Goal: Check status: Check status

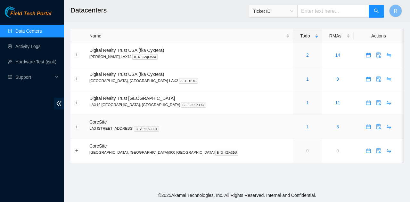
click at [306, 126] on link "1" at bounding box center [307, 126] width 3 height 5
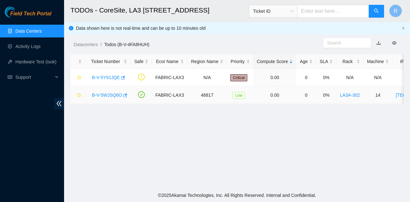
click at [112, 96] on link "B-V-5WJSQ6O" at bounding box center [107, 95] width 30 height 5
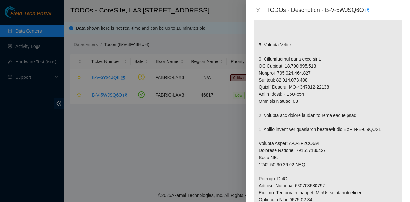
scroll to position [224, 0]
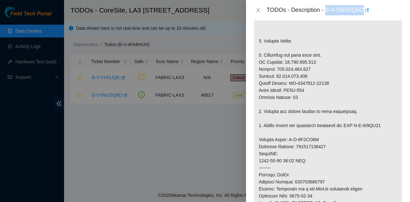
drag, startPoint x: 326, startPoint y: 7, endPoint x: 365, endPoint y: 4, distance: 38.6
click at [365, 4] on div "TODOs - Description - B-V-5WJSQ6O" at bounding box center [328, 10] width 164 height 21
copy div "B-V-5WJSQ6O"
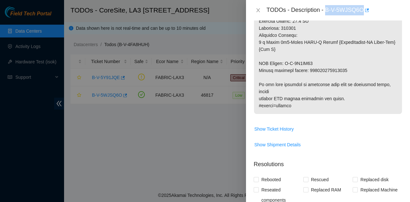
scroll to position [417, 0]
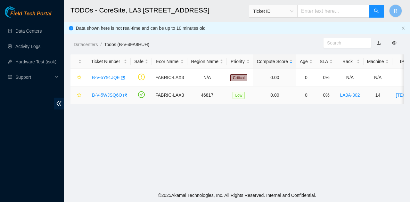
click at [110, 96] on link "B-V-5WJSQ6O" at bounding box center [107, 95] width 30 height 5
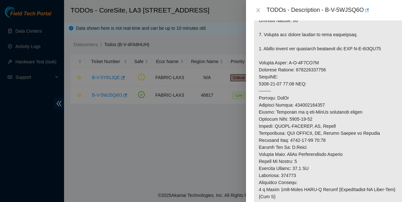
scroll to position [288, 0]
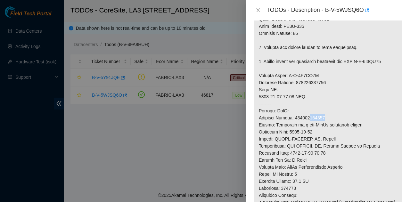
drag, startPoint x: 326, startPoint y: 97, endPoint x: 310, endPoint y: 96, distance: 16.7
click at [310, 96] on p at bounding box center [328, 75] width 148 height 397
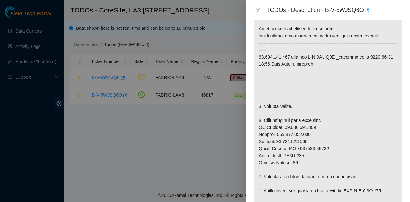
scroll to position [383, 0]
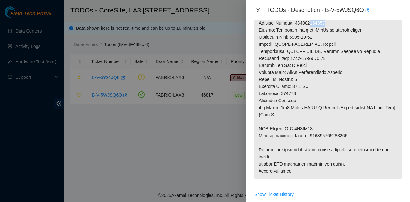
click at [256, 13] on button "Close" at bounding box center [258, 10] width 9 height 6
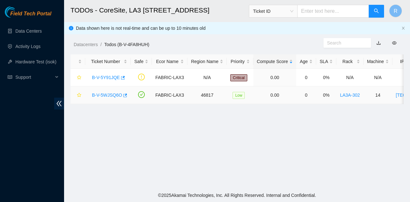
scroll to position [220, 0]
click at [110, 96] on link "B-V-5WJSQ6O" at bounding box center [107, 95] width 30 height 5
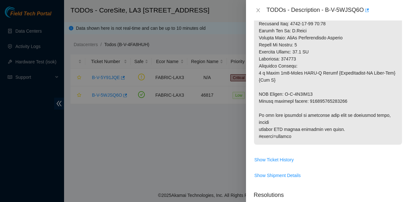
scroll to position [479, 0]
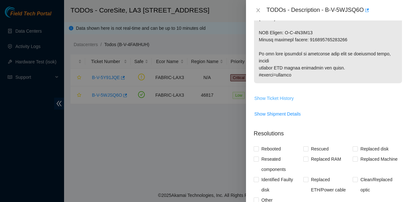
click at [281, 95] on span "Show Ticket History" at bounding box center [273, 98] width 39 height 7
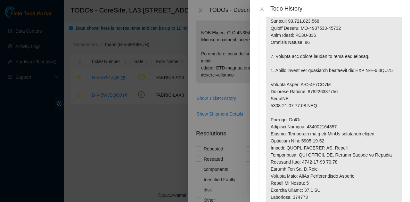
scroll to position [0, 0]
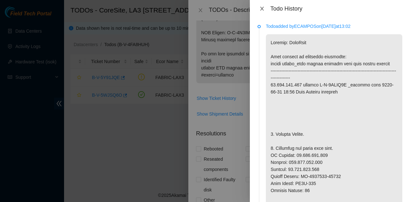
click at [262, 11] on icon "close" at bounding box center [262, 8] width 5 height 5
